Goal: Information Seeking & Learning: Understand process/instructions

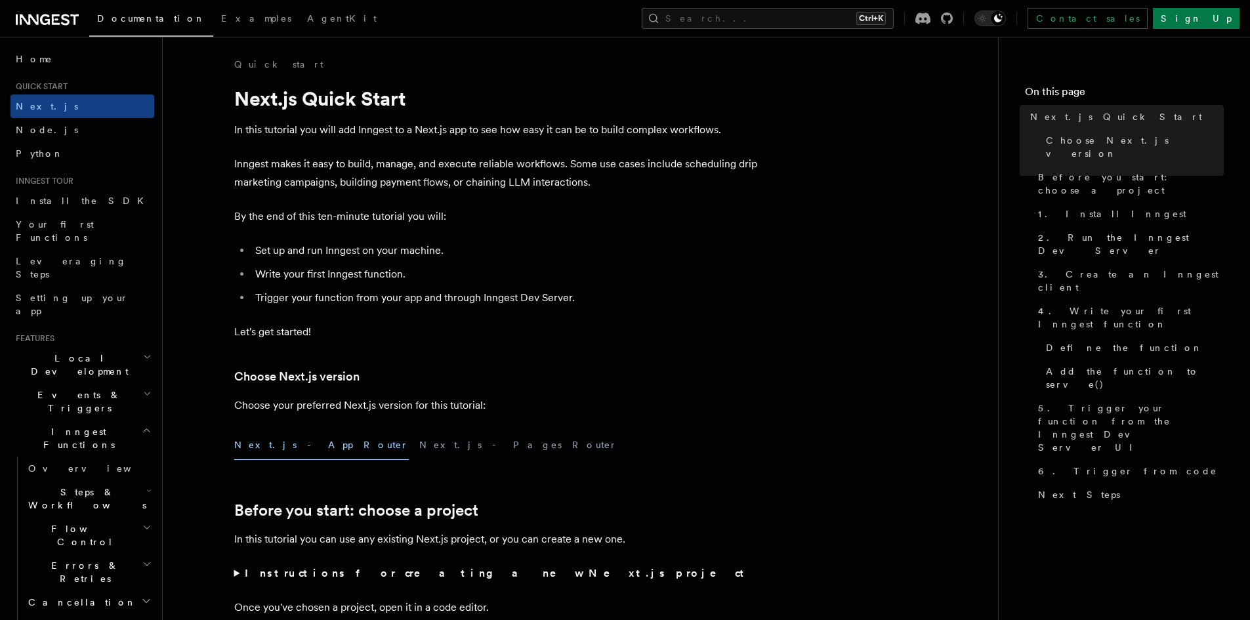
click at [37, 87] on span "Quick start" at bounding box center [38, 86] width 57 height 10
click at [39, 54] on span "Home" at bounding box center [34, 58] width 37 height 13
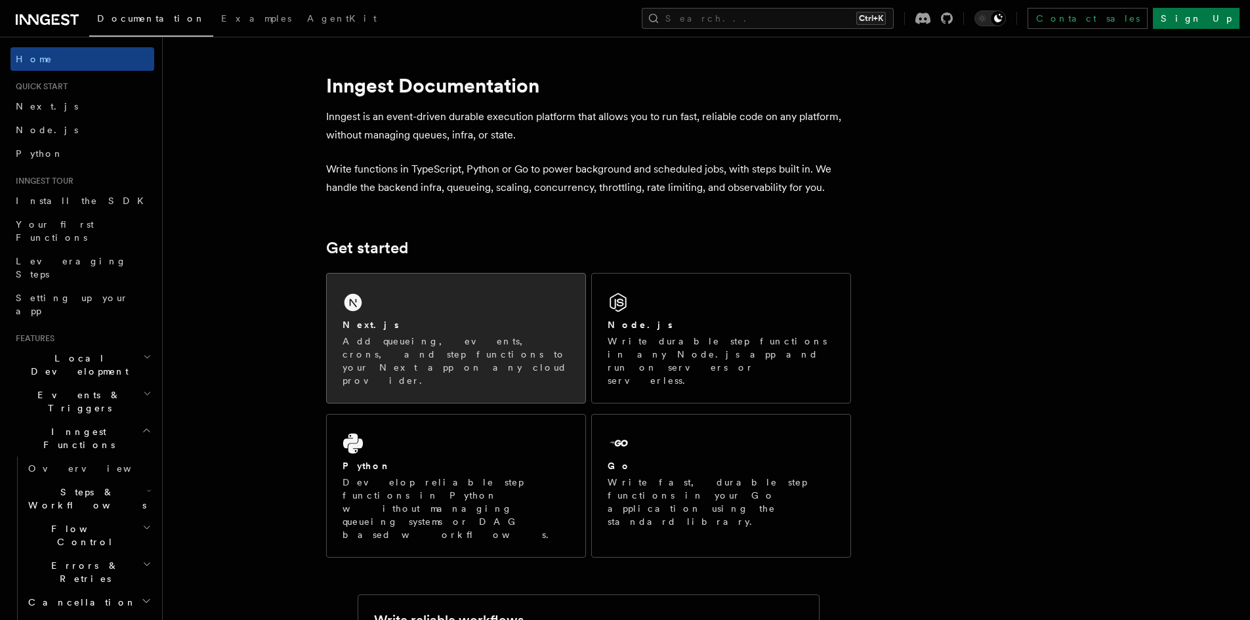
click at [426, 320] on div "Next.js" at bounding box center [455, 325] width 227 height 14
